Goal: Information Seeking & Learning: Understand process/instructions

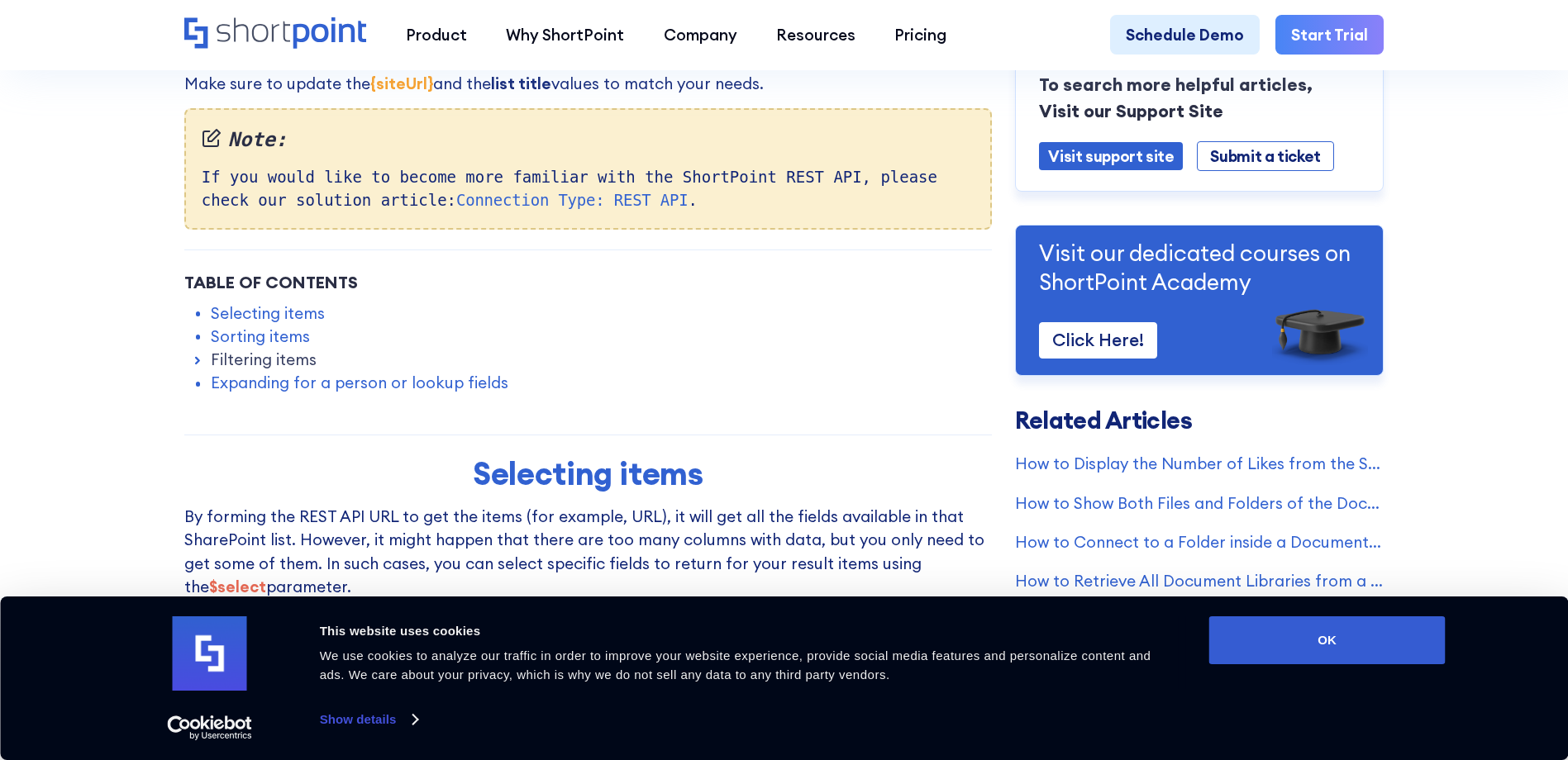
scroll to position [551, 0]
click at [257, 365] on link "Filtering items" at bounding box center [263, 357] width 105 height 23
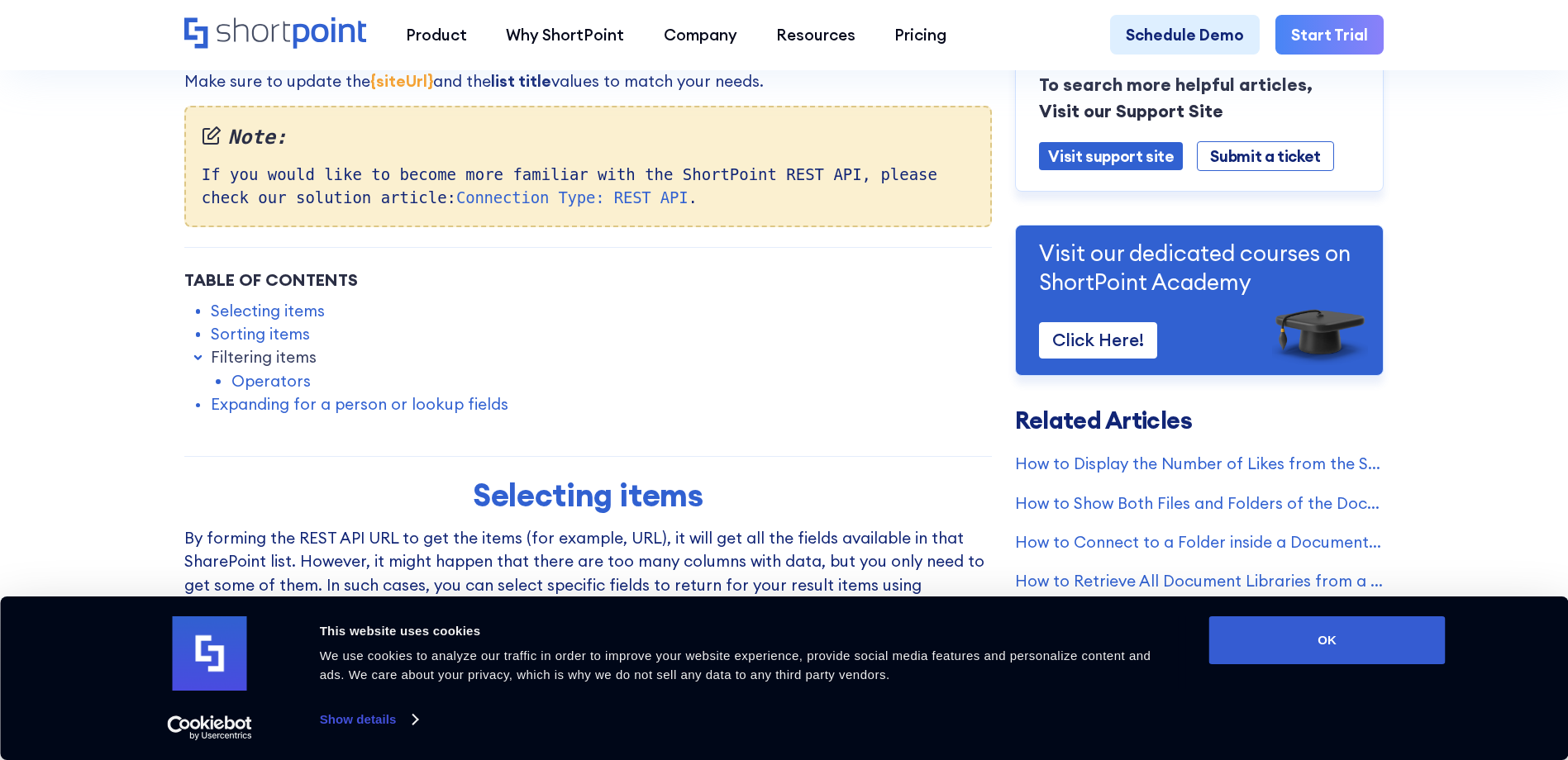
click at [264, 392] on link "Operators" at bounding box center [271, 381] width 80 height 23
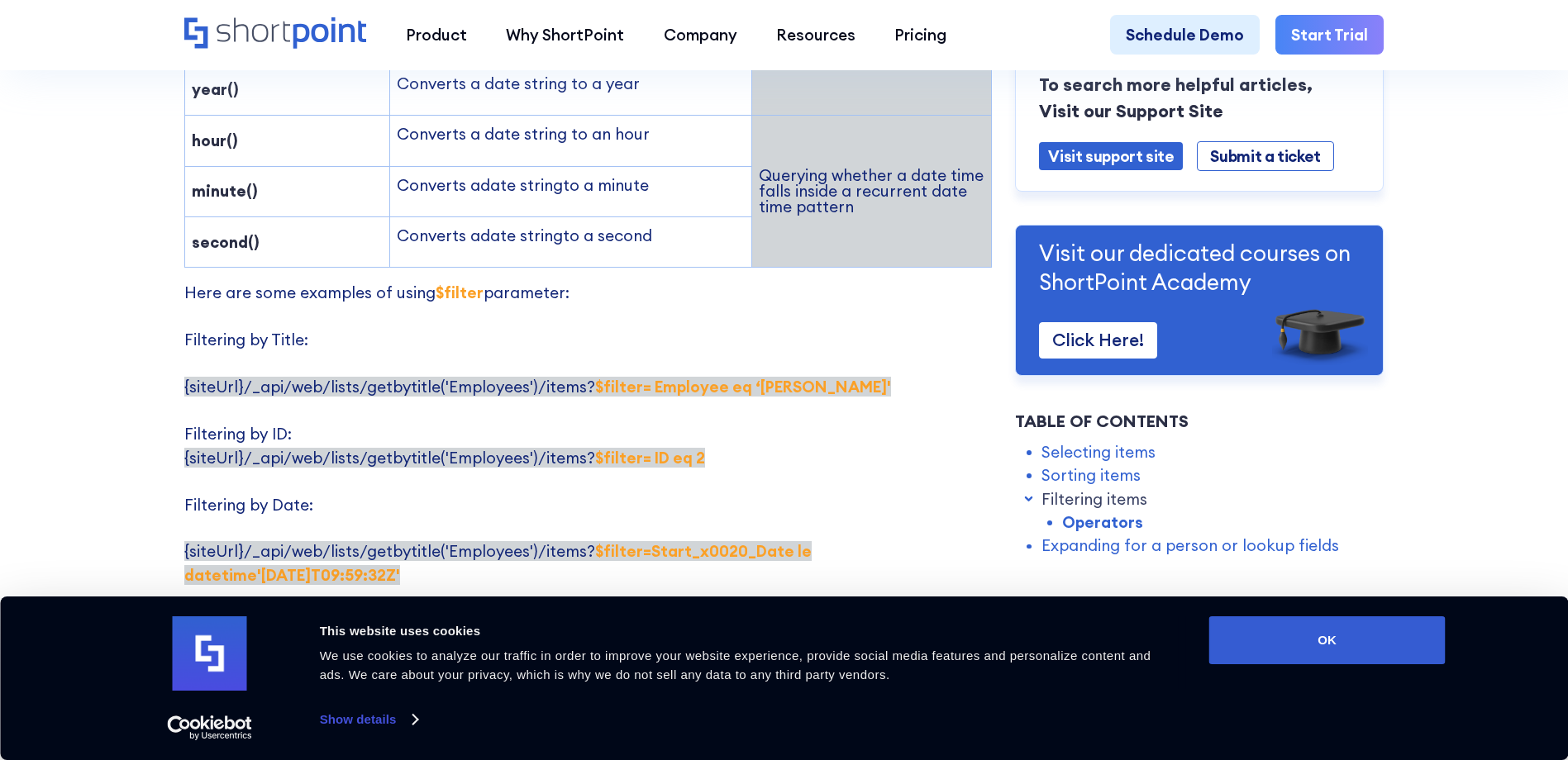
scroll to position [3031, 0]
click at [639, 376] on strong "$filter= Employee eq ‘[PERSON_NAME]'" at bounding box center [743, 385] width 296 height 19
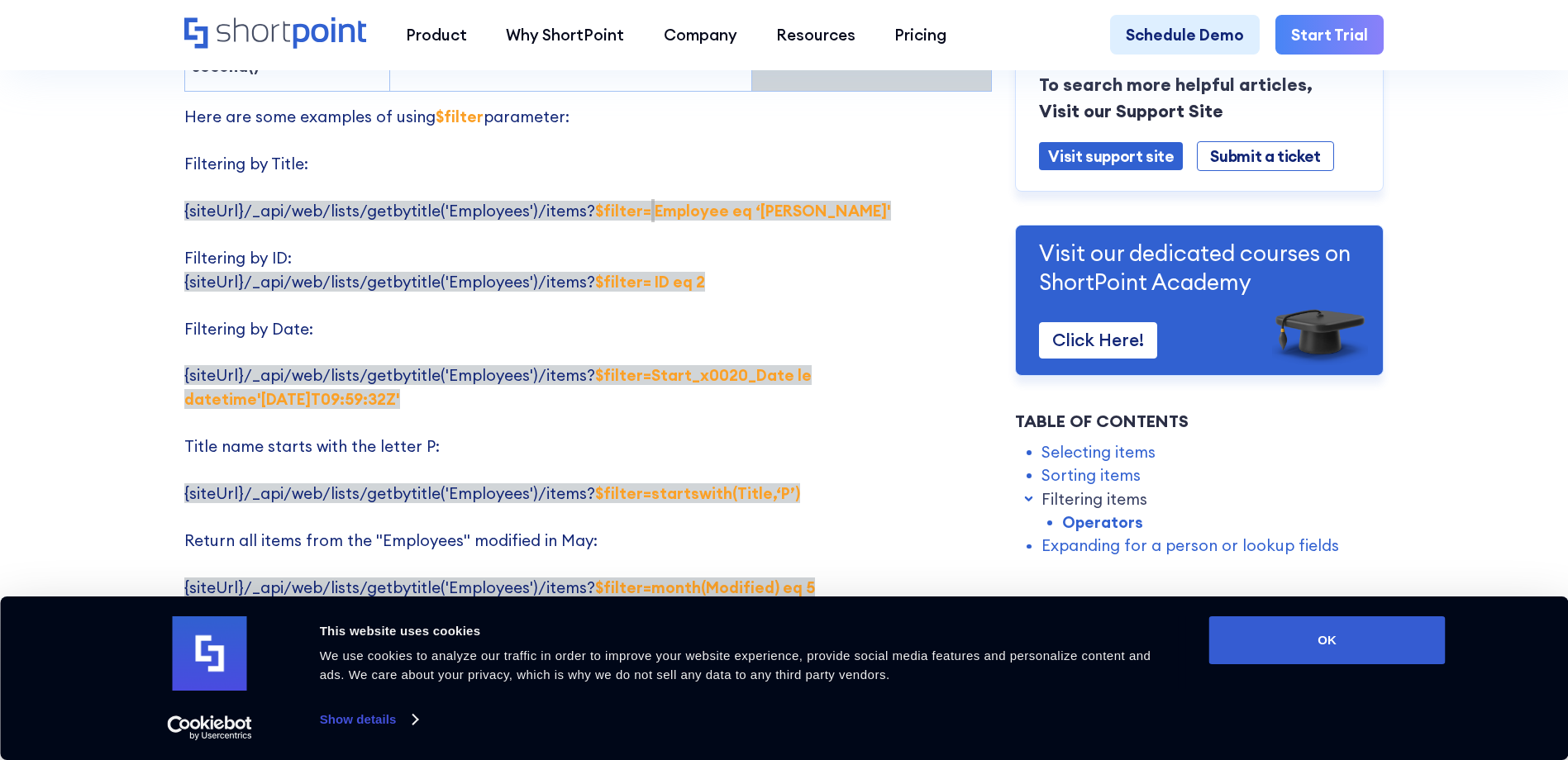
scroll to position [3198, 0]
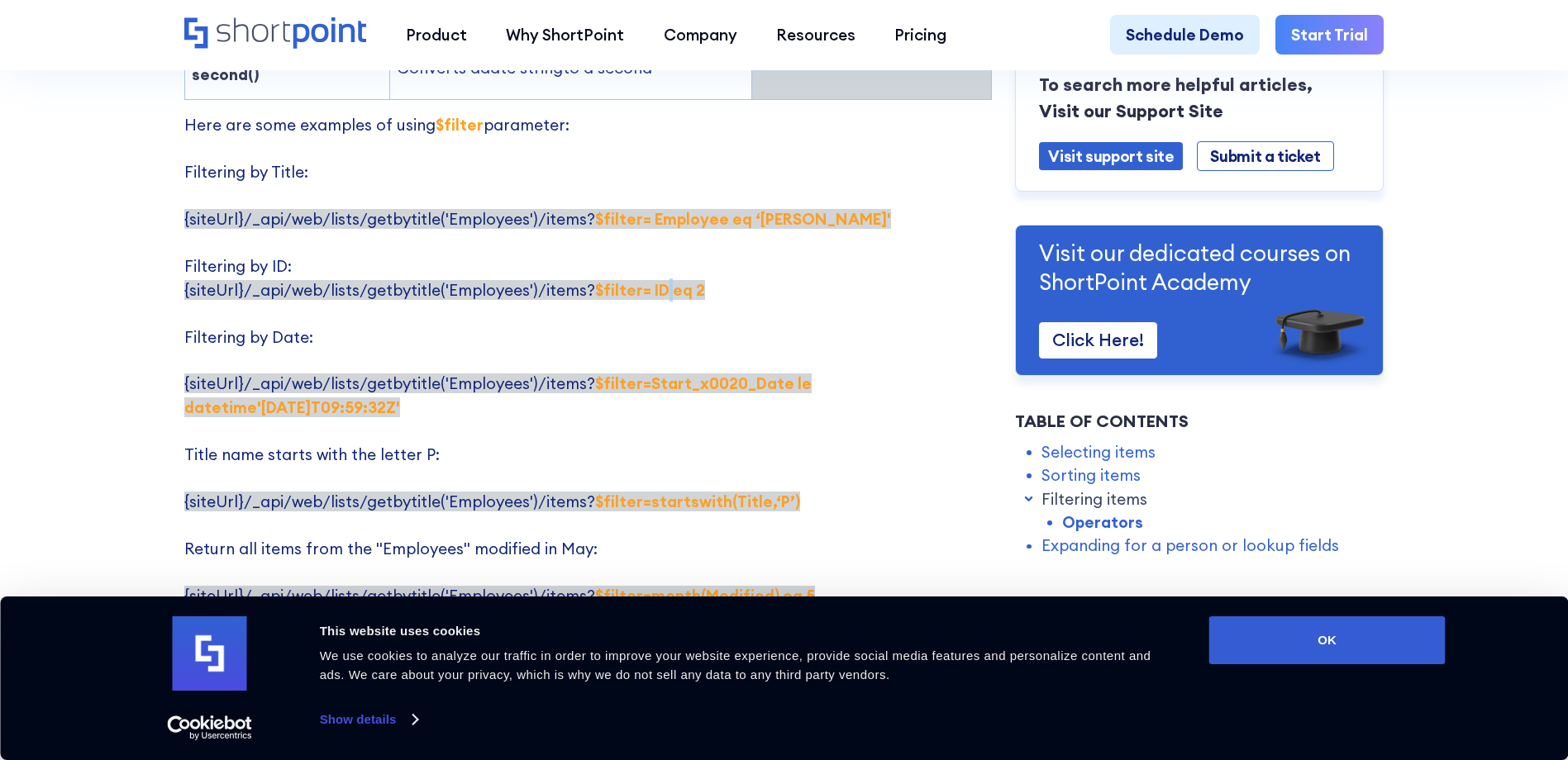
click at [664, 280] on strong "$filter= ID eq 2" at bounding box center [650, 290] width 110 height 19
click at [685, 280] on strong "$filter= ID eq 2" at bounding box center [650, 290] width 110 height 19
click at [642, 280] on strong "$filter= ID eq 2" at bounding box center [650, 290] width 110 height 19
click at [614, 287] on p "Here are some examples of using $filter parameter: Filtering by Title: {siteUrl…" at bounding box center [587, 430] width 807 height 634
click at [636, 374] on strong "$filter=Start_x0020_Date le datetime'[DATE]T09:59:32Z'" at bounding box center [498, 395] width 627 height 43
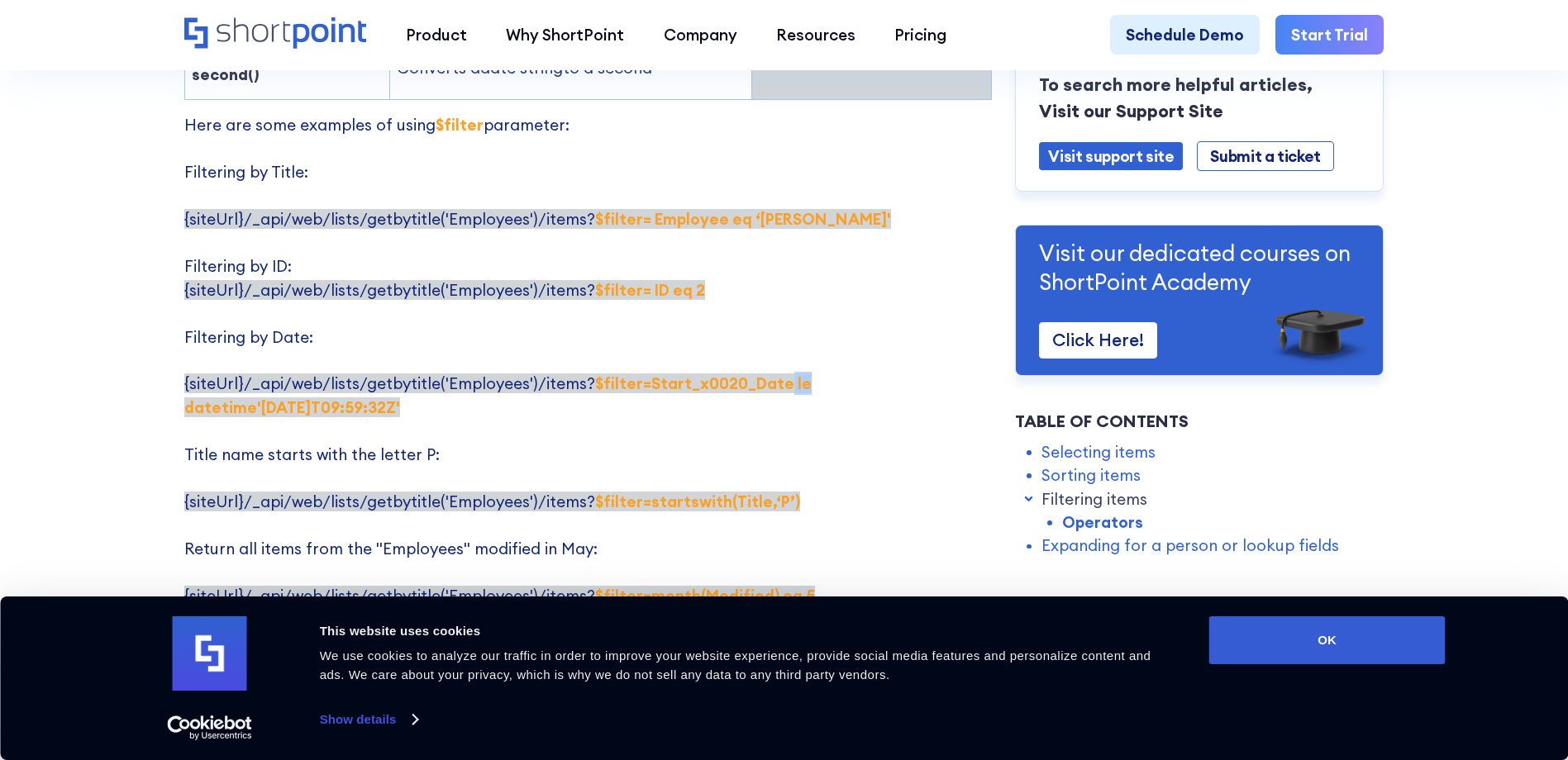
drag, startPoint x: 780, startPoint y: 334, endPoint x: 791, endPoint y: 334, distance: 11.0
click at [791, 374] on strong "$filter=Start_x0020_Date le datetime'[DATE]T09:59:32Z'" at bounding box center [498, 395] width 627 height 43
click at [799, 374] on strong "$filter=Start_x0020_Date le datetime'[DATE]T09:59:32Z'" at bounding box center [498, 395] width 627 height 43
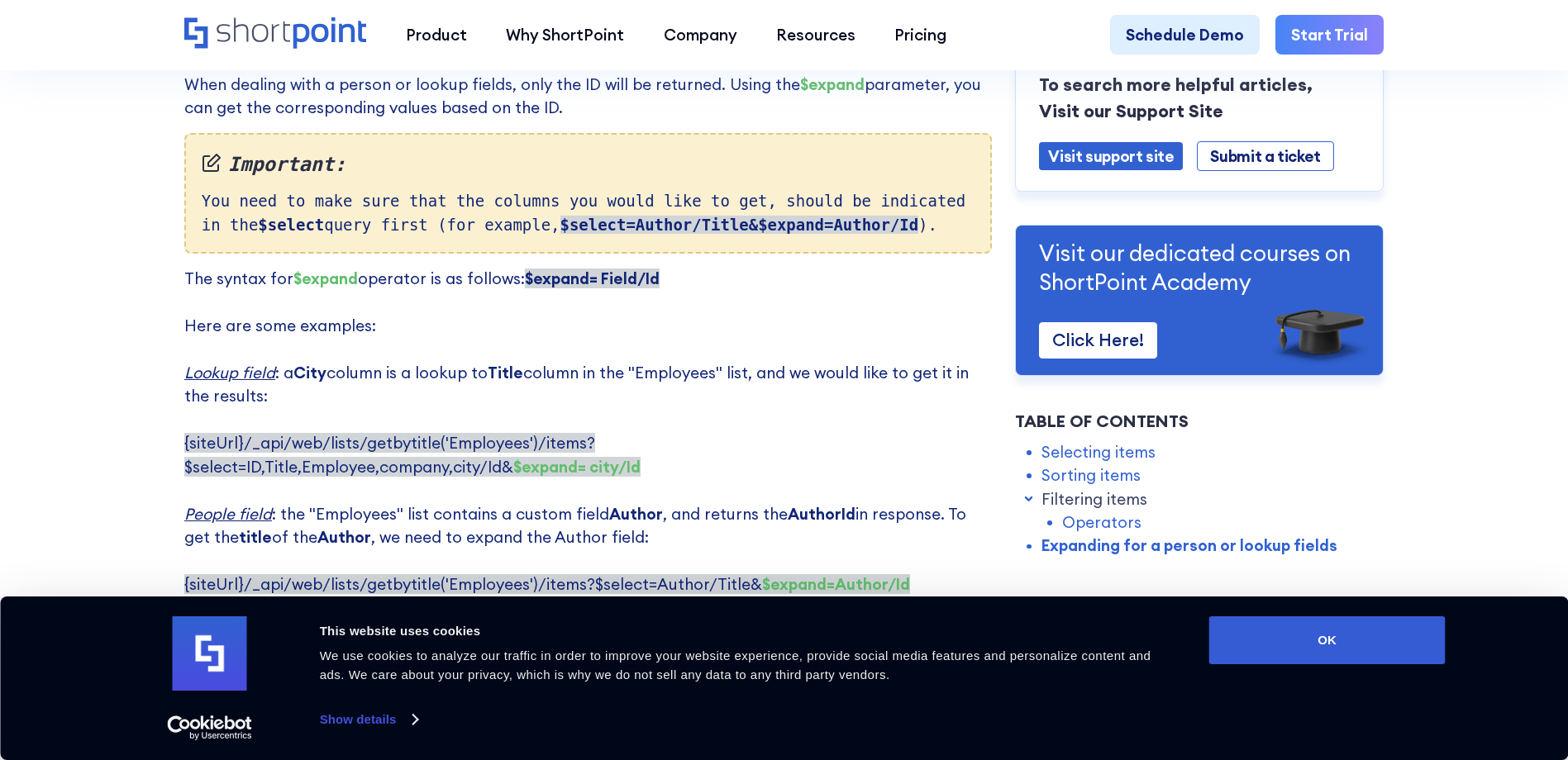
scroll to position [3963, 0]
